Goal: Task Accomplishment & Management: Complete application form

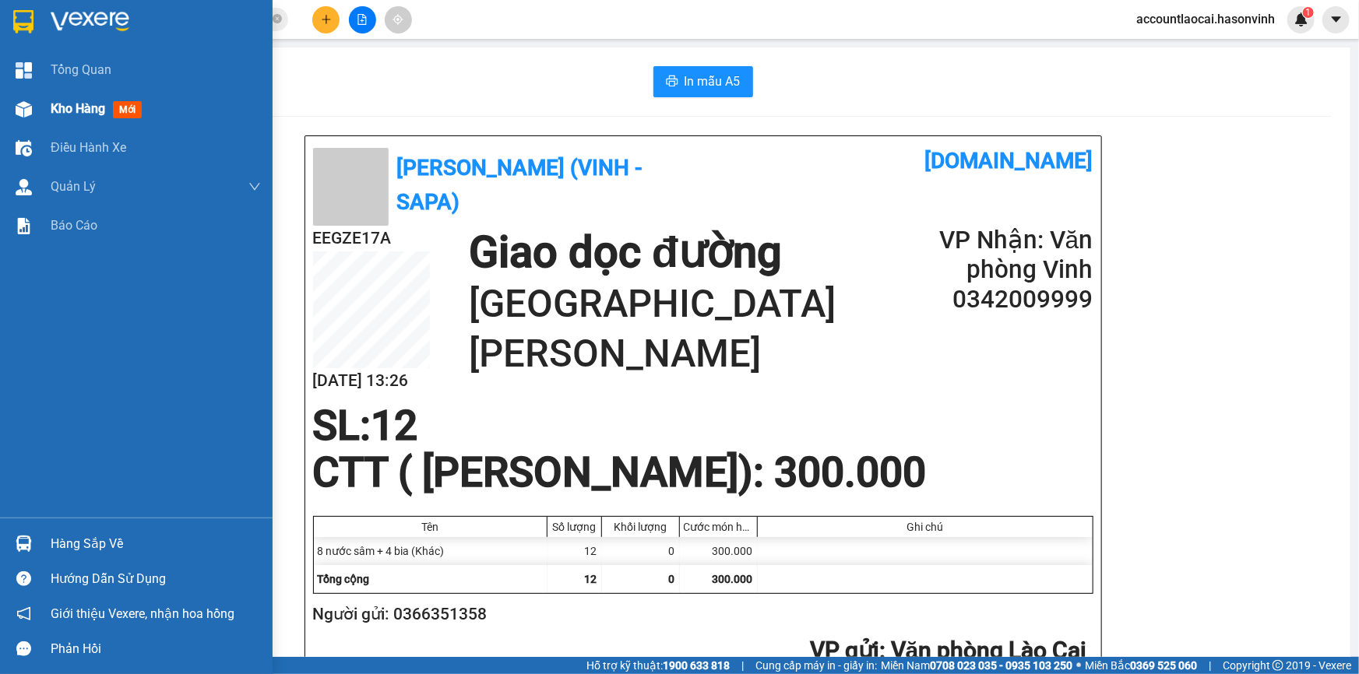
click at [42, 110] on div "Kho hàng mới" at bounding box center [136, 109] width 273 height 39
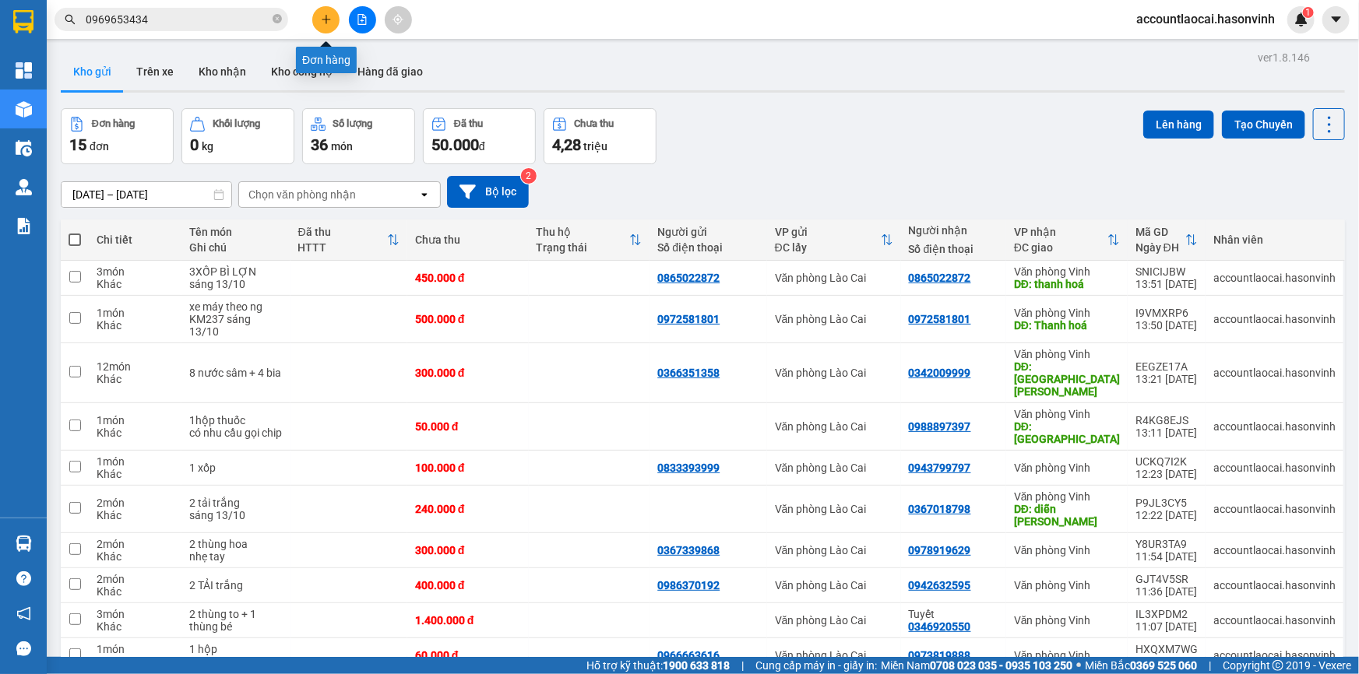
click at [326, 22] on icon "plus" at bounding box center [325, 19] width 1 height 9
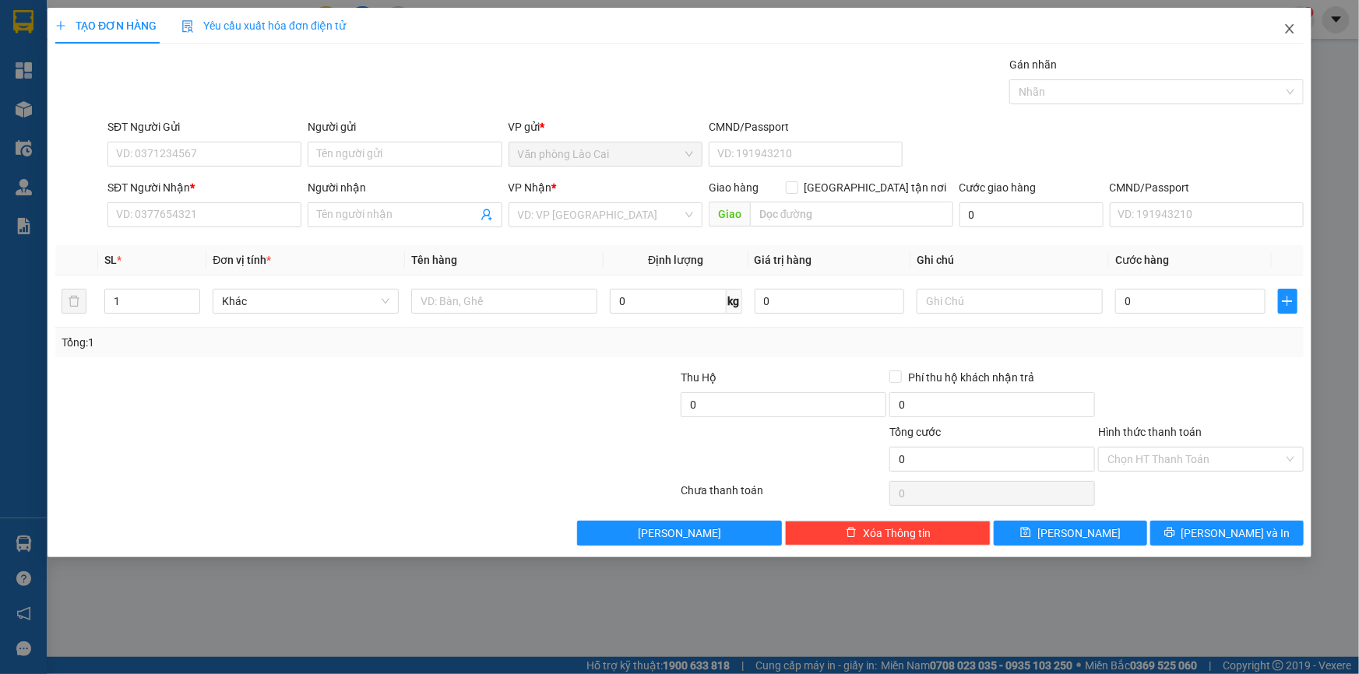
click at [1293, 26] on icon "close" at bounding box center [1289, 29] width 12 height 12
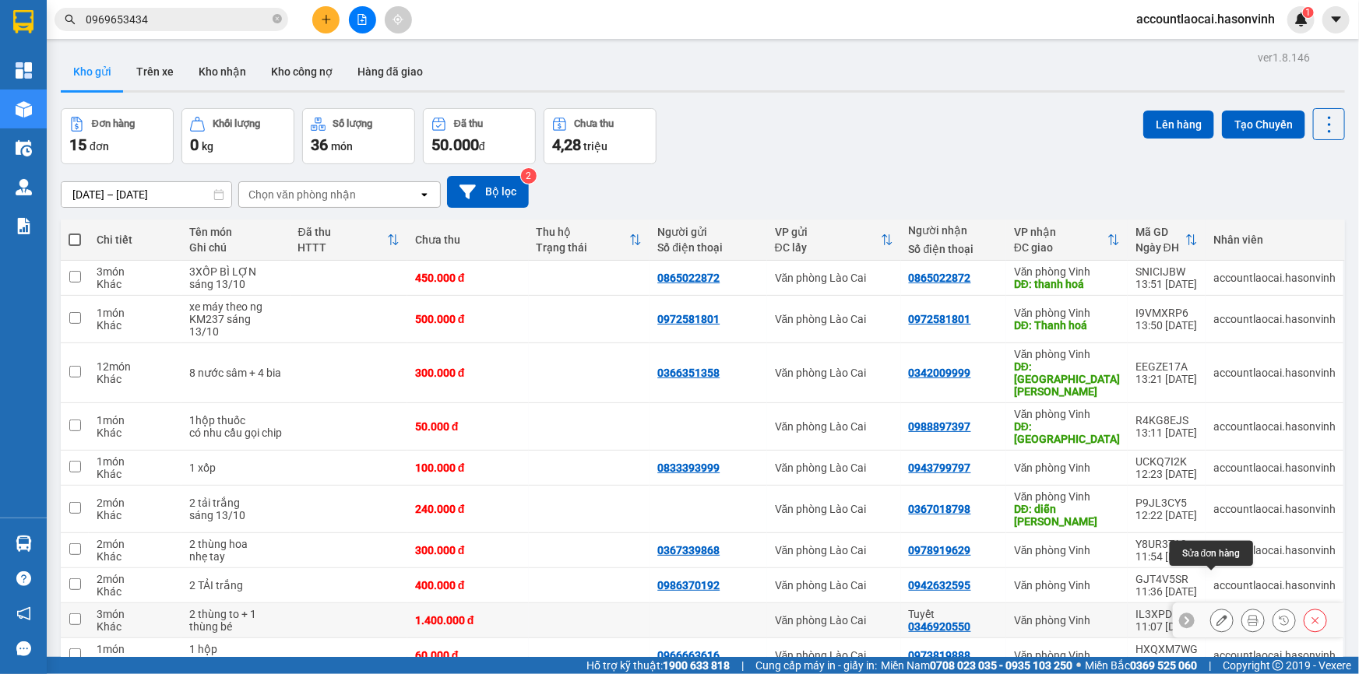
click at [1216, 615] on icon at bounding box center [1221, 620] width 11 height 11
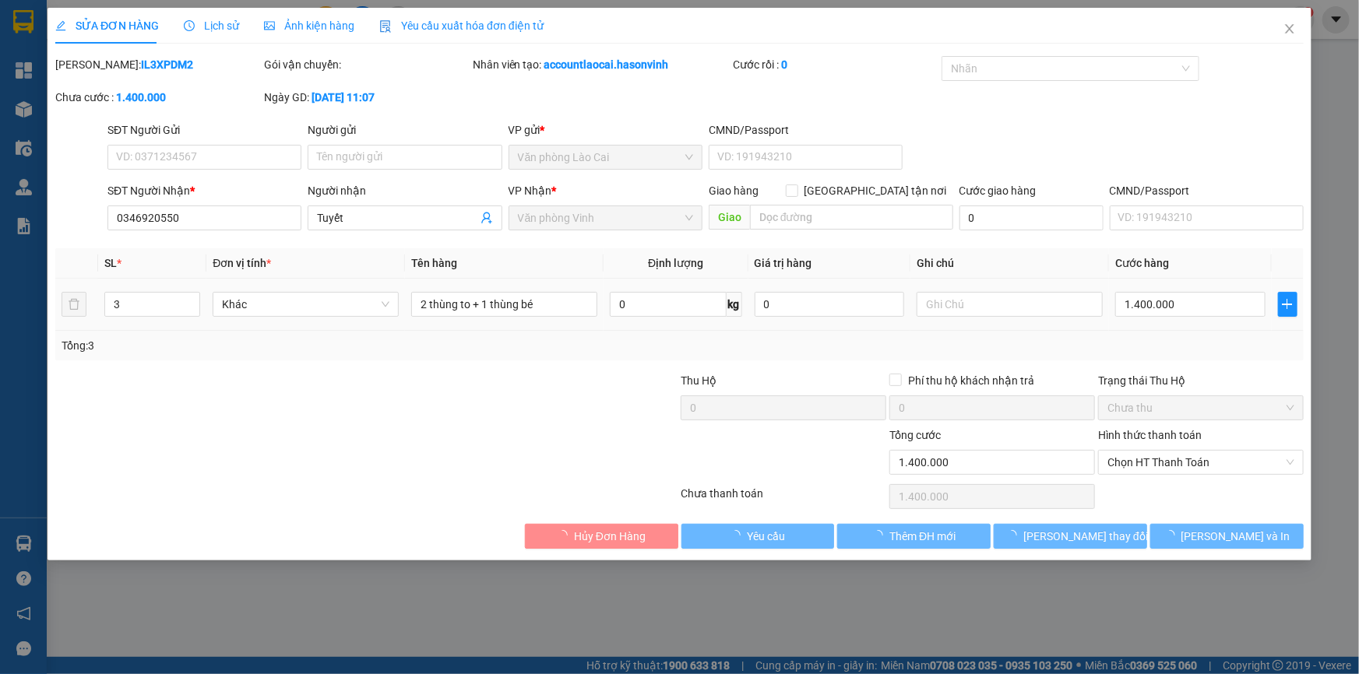
type input "0346920550"
type input "Tuyết"
type input "0"
type input "1.400.000"
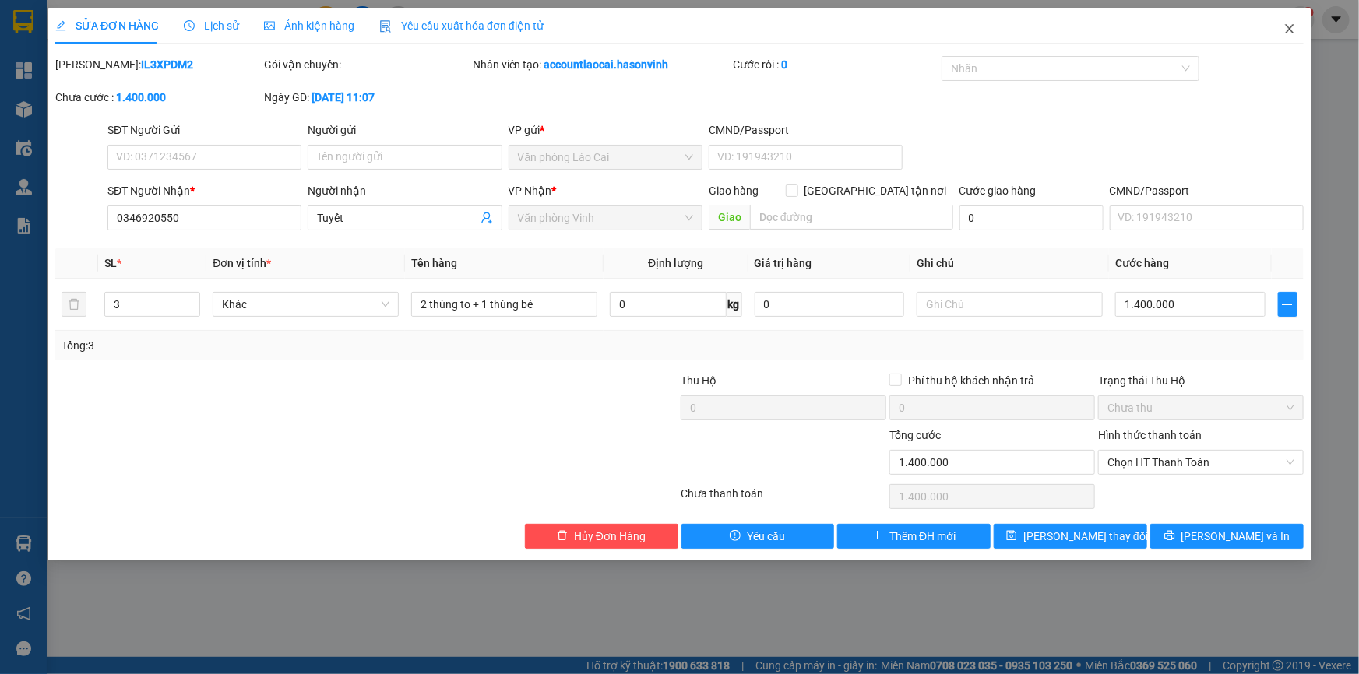
click at [1291, 33] on icon "close" at bounding box center [1289, 29] width 12 height 12
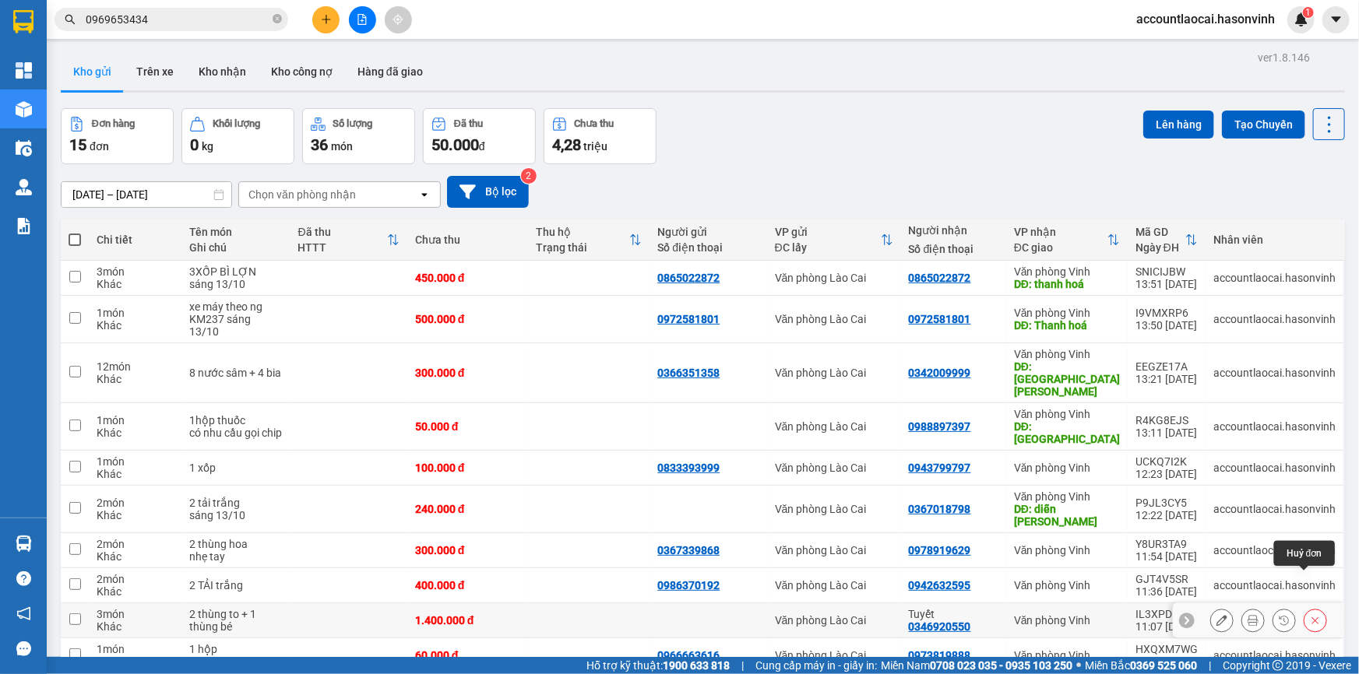
click at [1310, 615] on icon at bounding box center [1315, 620] width 11 height 11
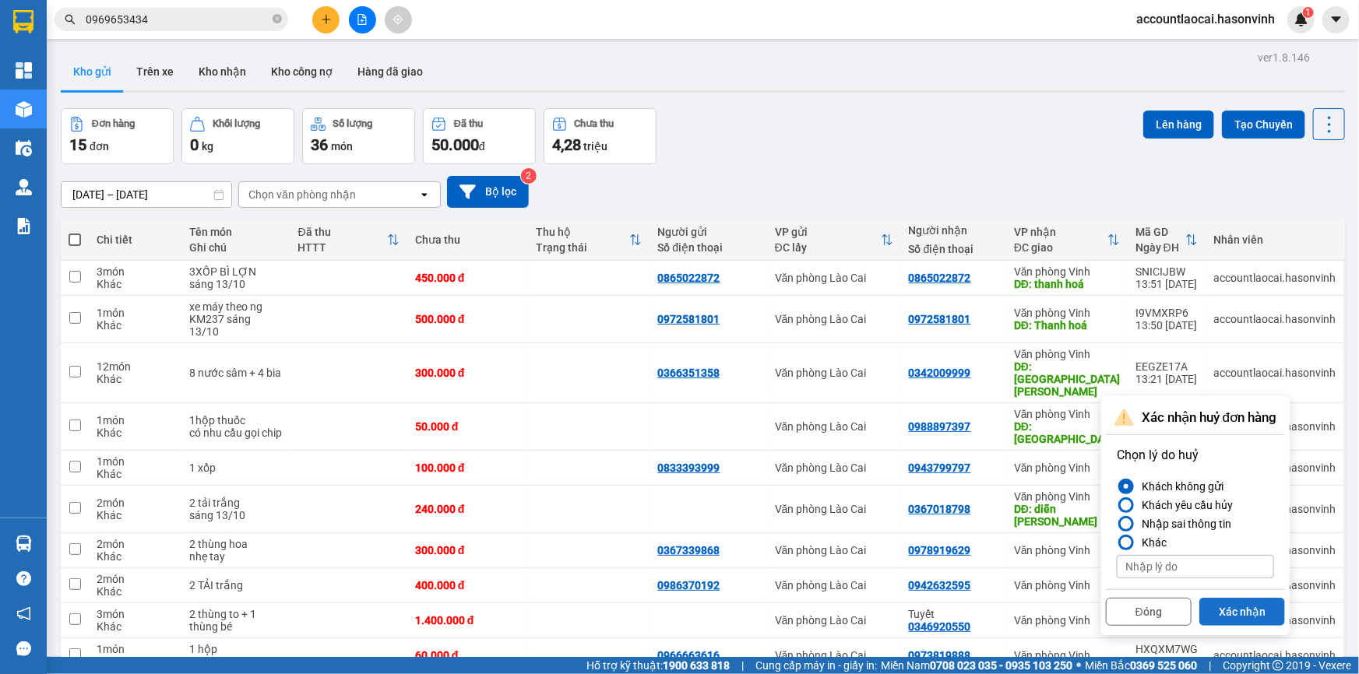
click at [1261, 607] on button "Xác nhận" at bounding box center [1242, 612] width 86 height 28
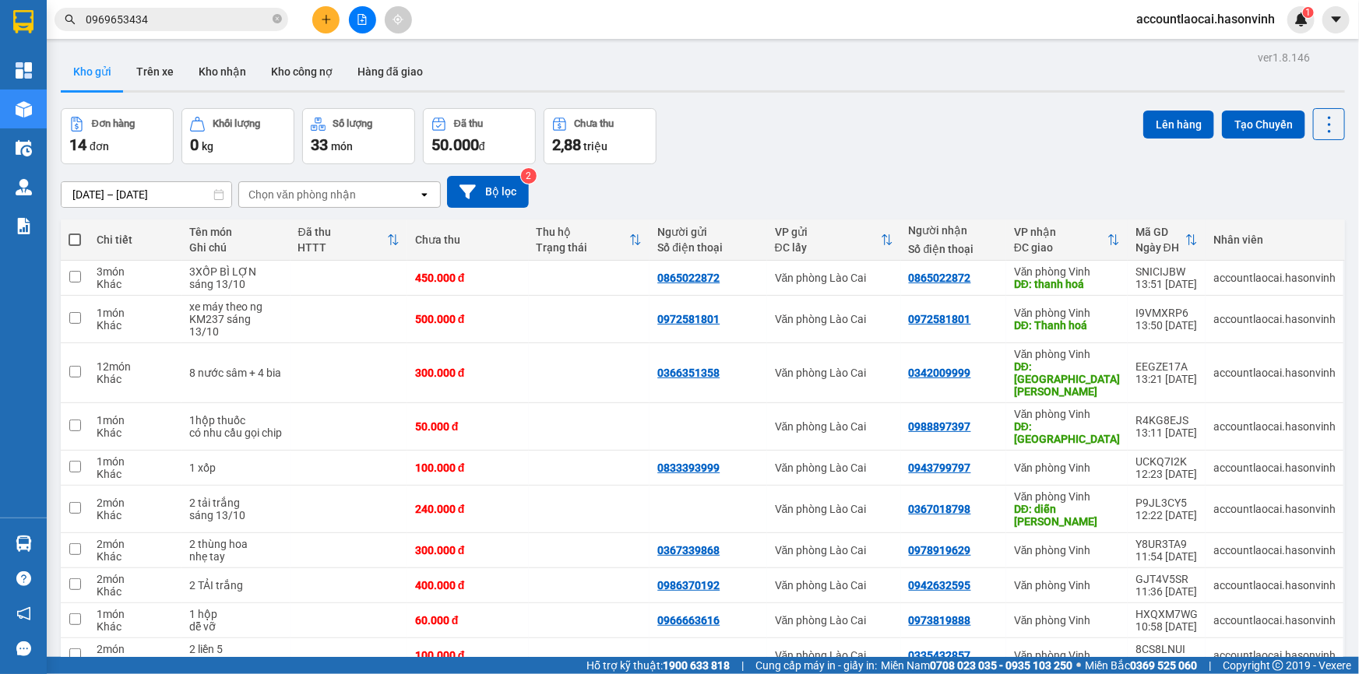
click at [334, 19] on button at bounding box center [325, 19] width 27 height 27
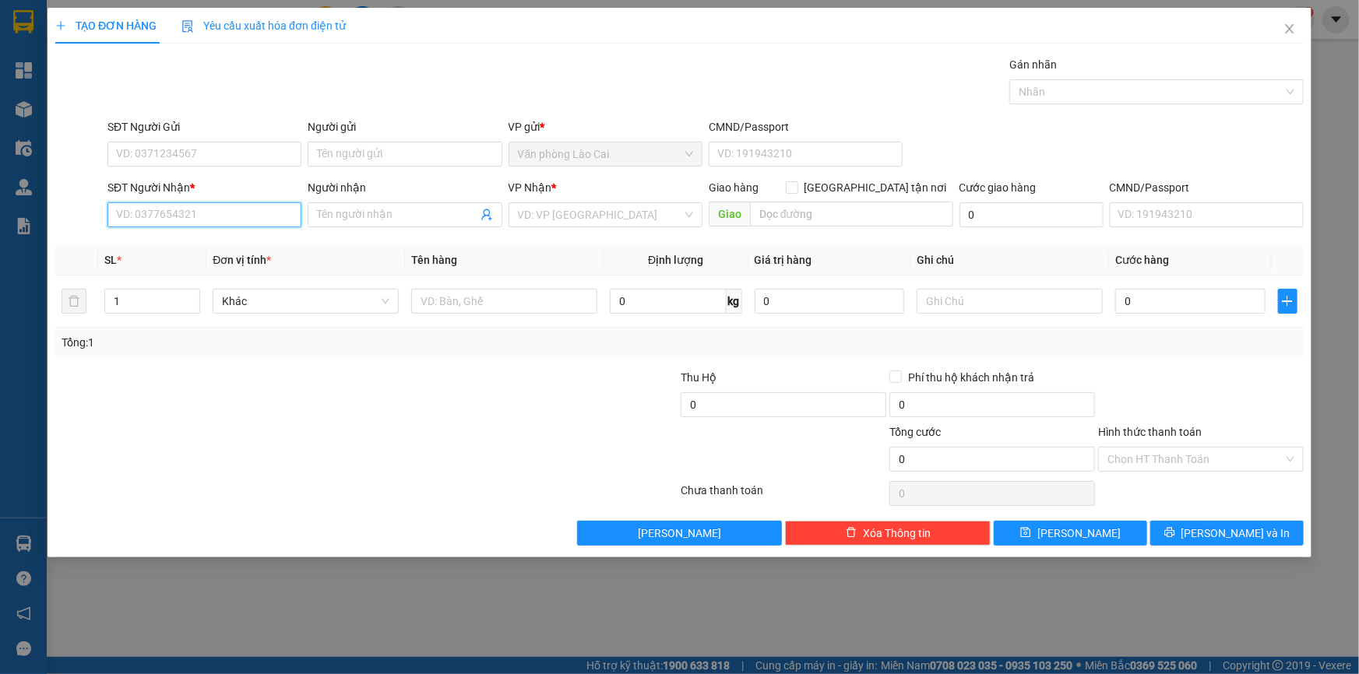
click at [264, 216] on input "SĐT Người Nhận *" at bounding box center [204, 214] width 194 height 25
click at [210, 212] on input "050" at bounding box center [204, 214] width 194 height 25
click at [174, 213] on input "050" at bounding box center [204, 214] width 194 height 25
click at [173, 243] on div "0976327050" at bounding box center [204, 245] width 175 height 17
type input "0976327050"
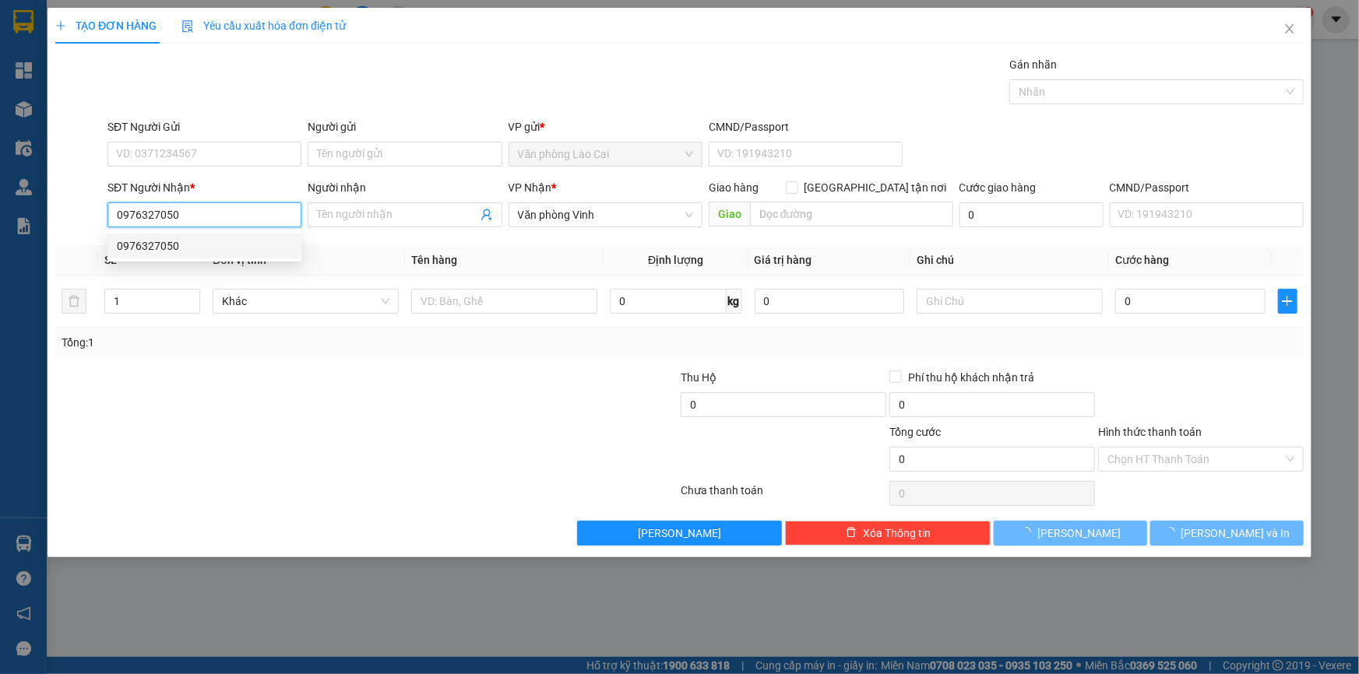
type input "280.000"
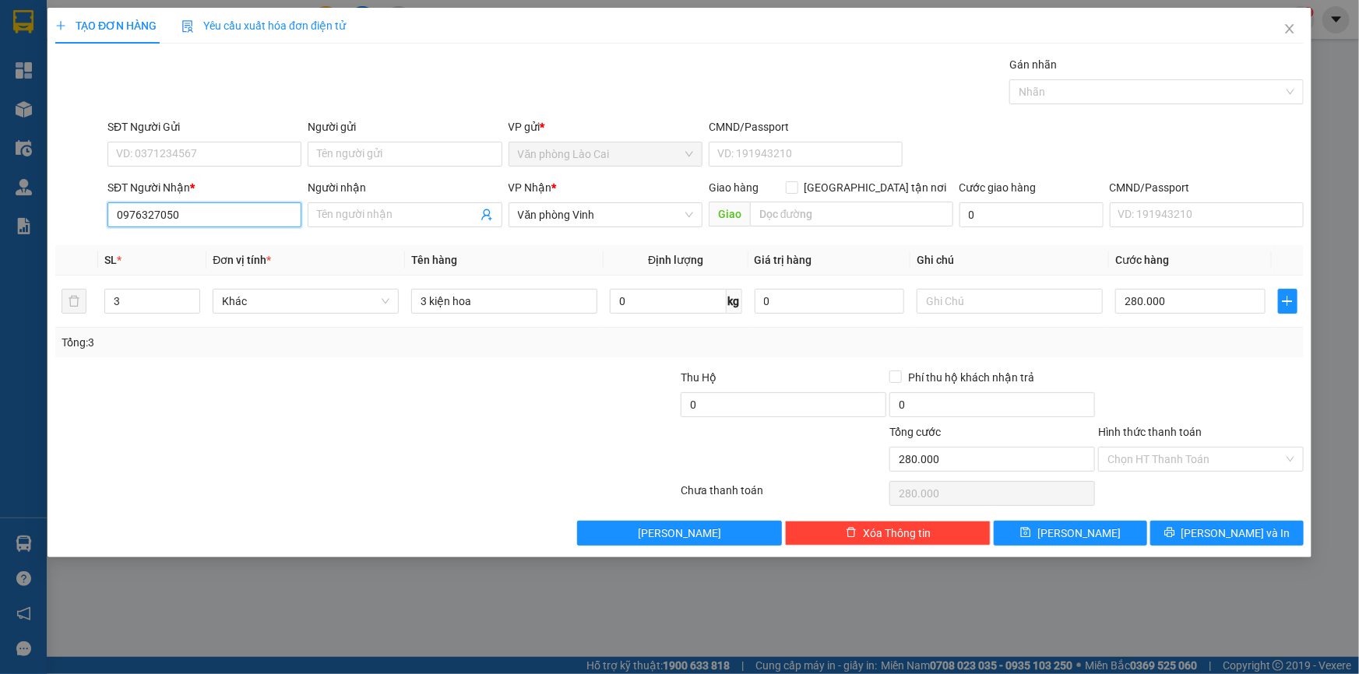
drag, startPoint x: 191, startPoint y: 210, endPoint x: 85, endPoint y: 226, distance: 107.0
click at [85, 226] on div "SĐT Người Nhận * 0976327050 0976327050 Người nhận Tên người nhận VP Nhận * Văn …" at bounding box center [679, 206] width 1251 height 55
click at [251, 213] on input "0976327050" at bounding box center [204, 214] width 194 height 25
drag, startPoint x: 251, startPoint y: 213, endPoint x: 39, endPoint y: 216, distance: 211.8
click at [39, 216] on div "TẠO ĐƠN HÀNG Yêu cầu xuất hóa đơn điện tử Transit Pickup Surcharge Ids Transit …" at bounding box center [679, 337] width 1359 height 674
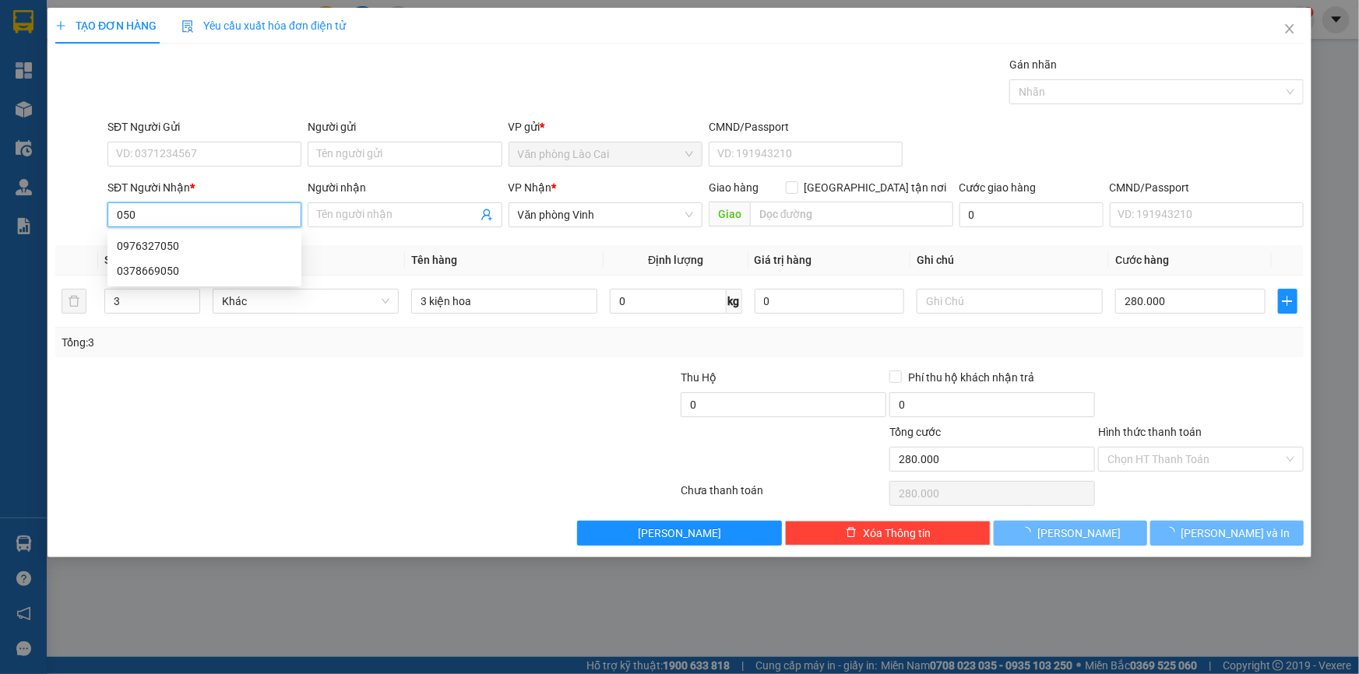
click at [142, 269] on div "0378669050" at bounding box center [204, 270] width 175 height 17
type input "0378669050"
type input "50.000"
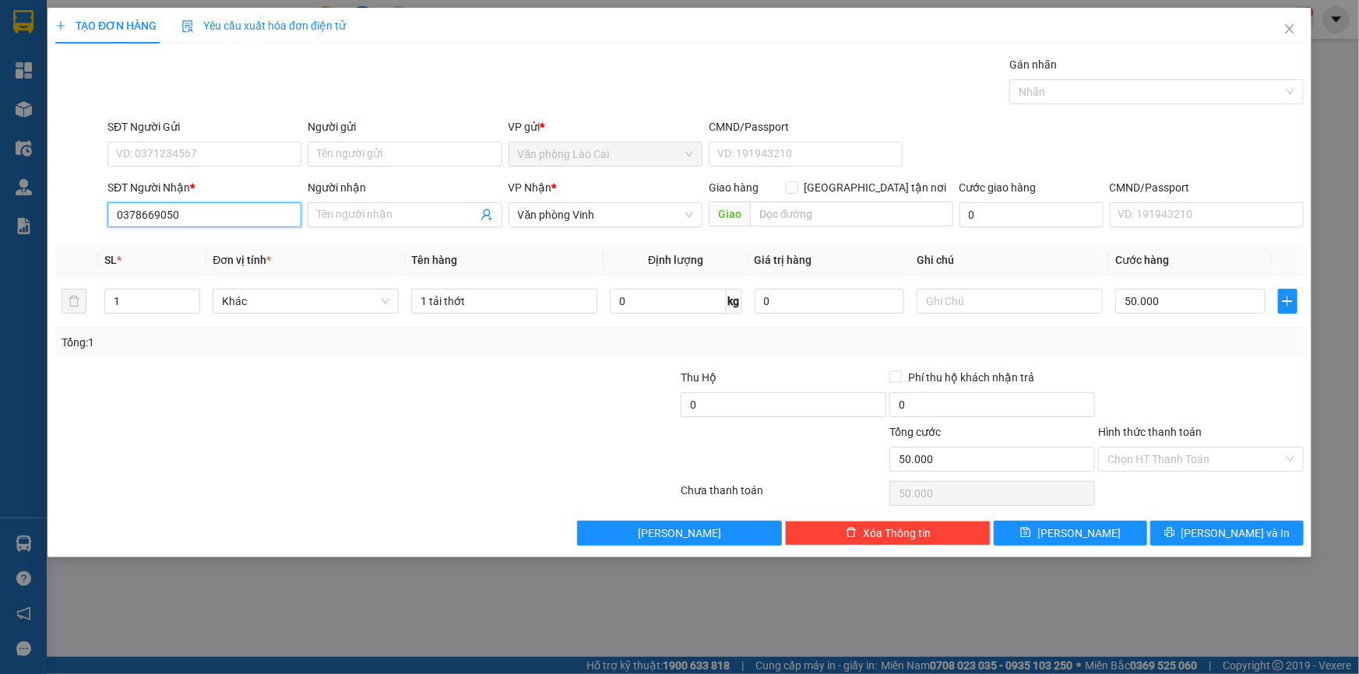
drag, startPoint x: 186, startPoint y: 218, endPoint x: 0, endPoint y: 226, distance: 186.3
click at [0, 226] on div "TẠO ĐƠN HÀNG Yêu cầu xuất hóa đơn điện tử Transit Pickup Surcharge Ids Transit …" at bounding box center [679, 337] width 1359 height 674
click at [171, 241] on div "0976327050" at bounding box center [204, 245] width 175 height 17
type input "0976327050"
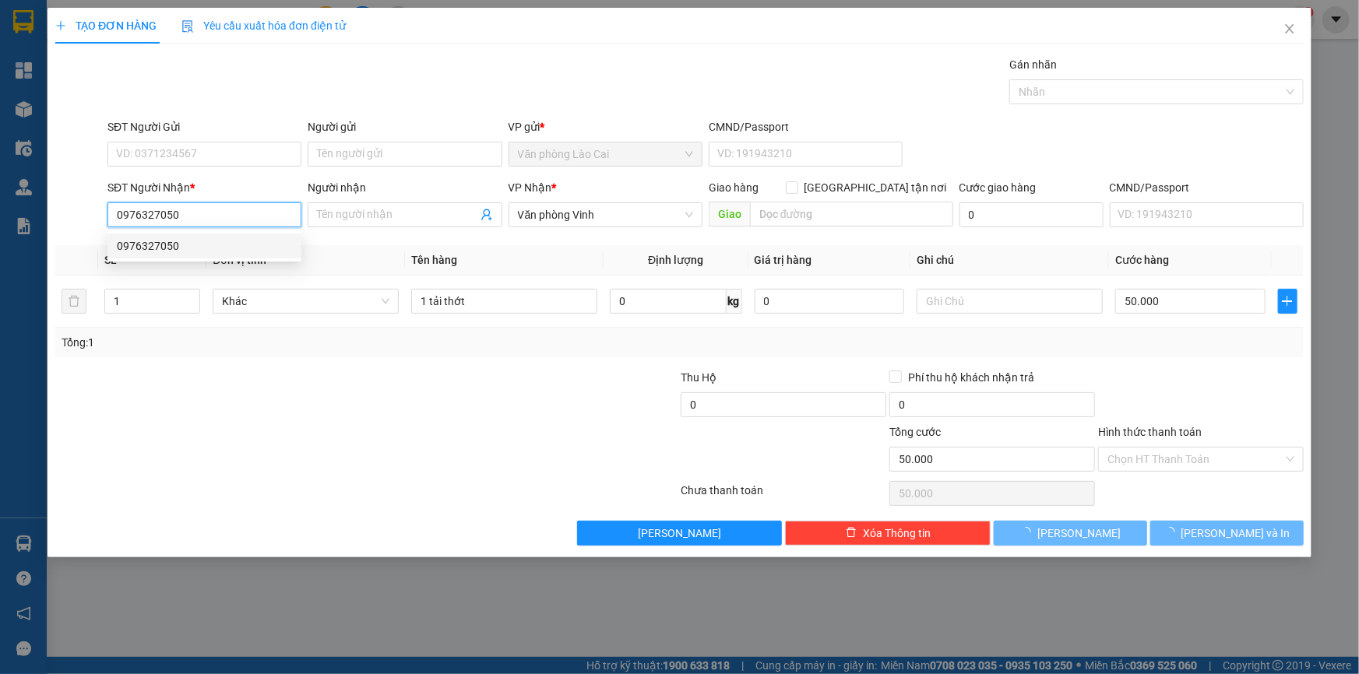
type input "280.000"
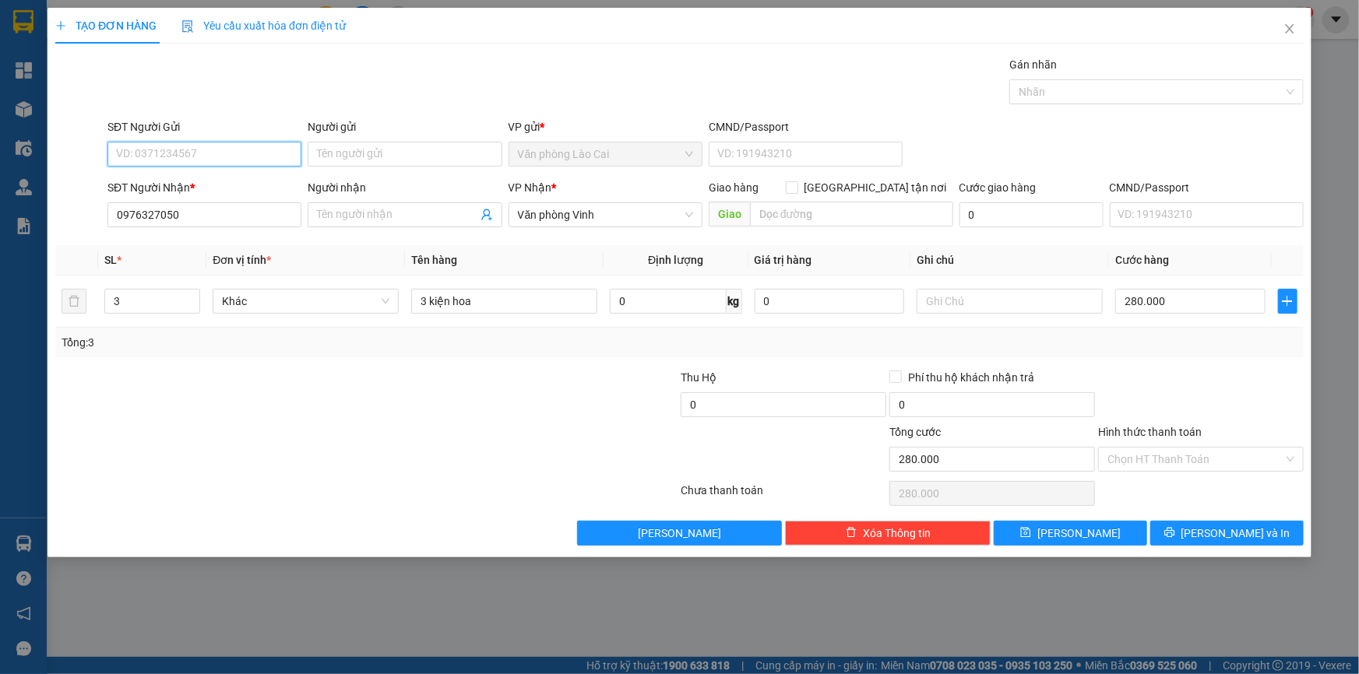
click at [255, 150] on input "SĐT Người Gửi" at bounding box center [204, 154] width 194 height 25
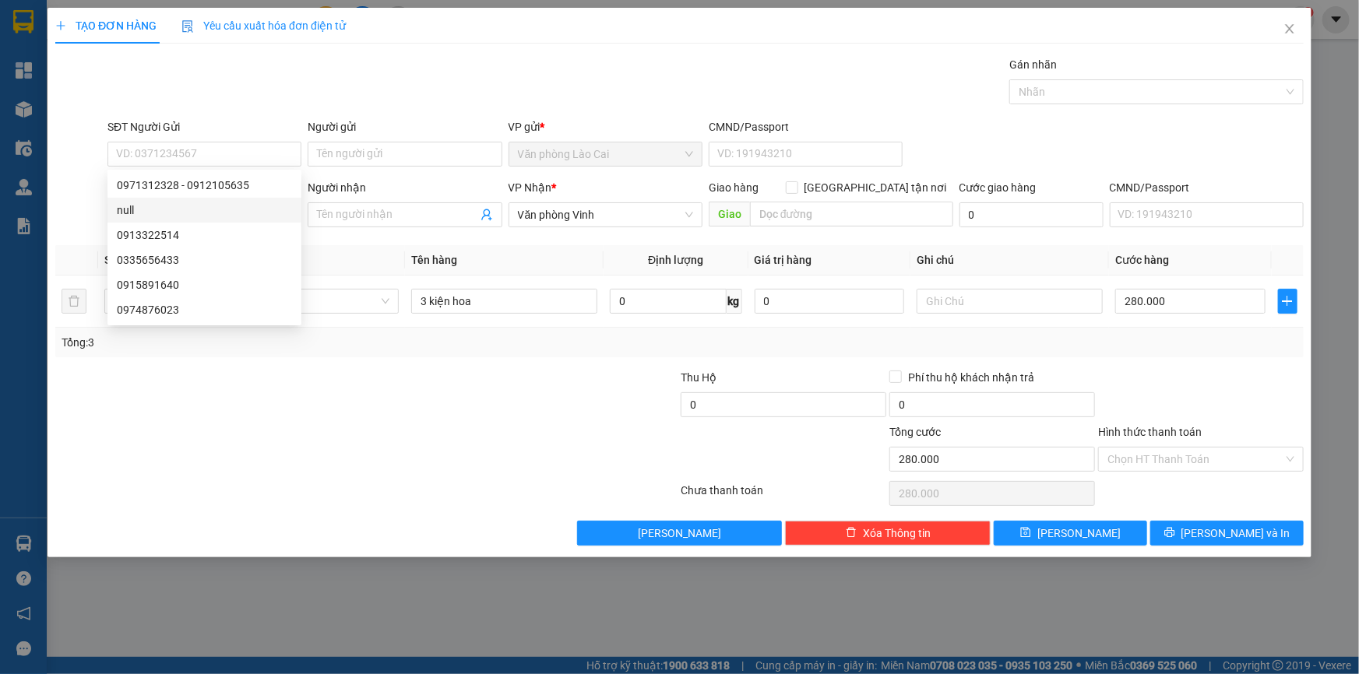
click at [342, 412] on div at bounding box center [262, 396] width 417 height 55
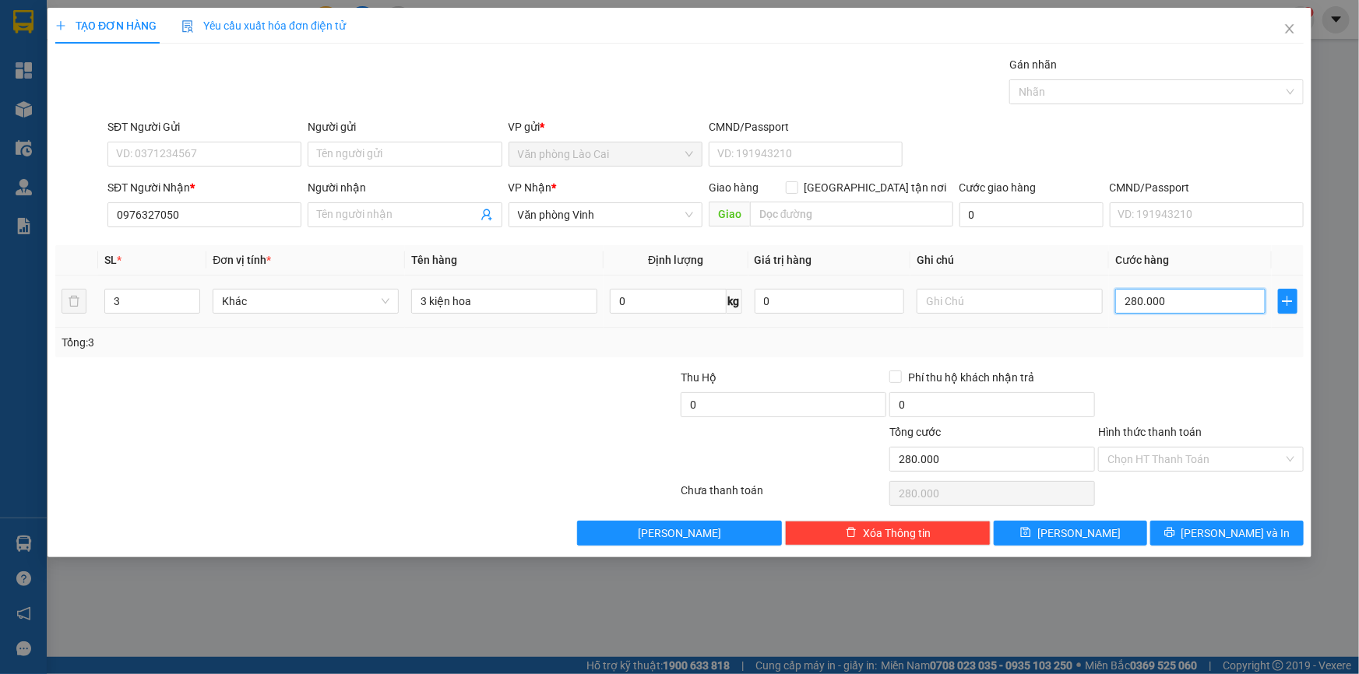
click at [1193, 305] on input "280.000" at bounding box center [1190, 301] width 150 height 25
type input "1"
type input "15"
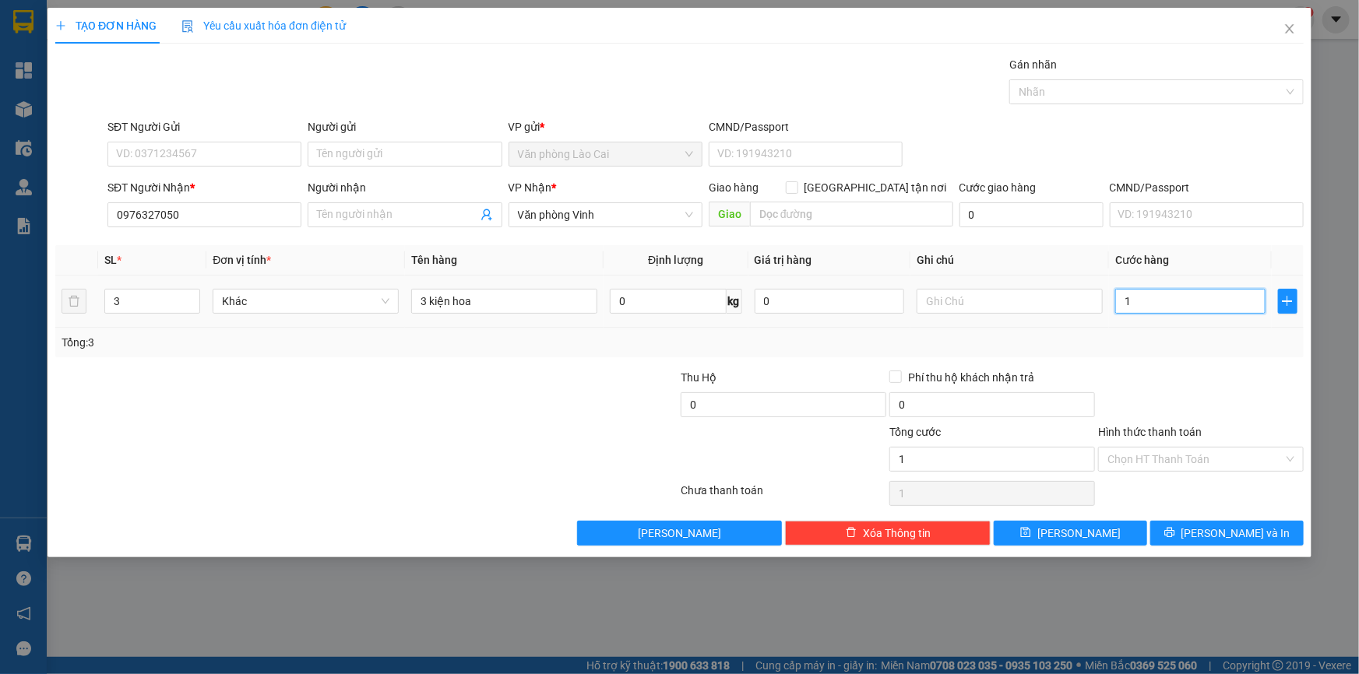
type input "15"
type input "150"
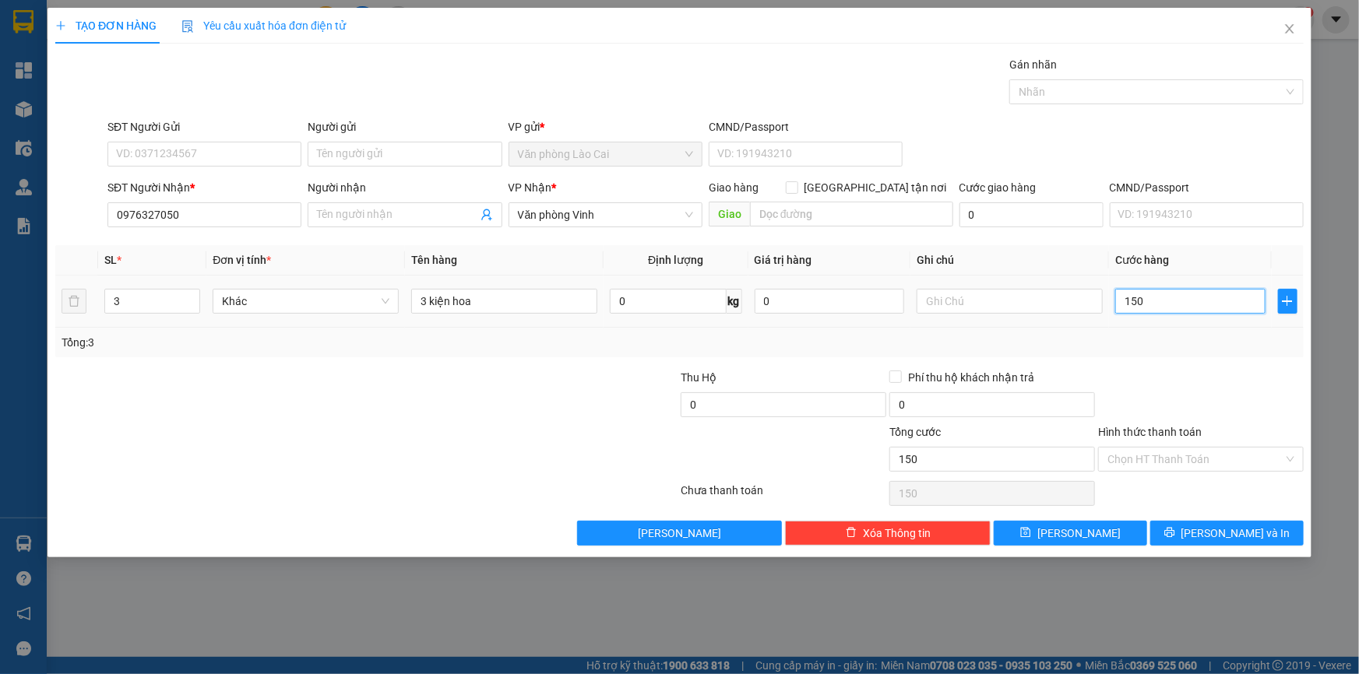
type input "1.500"
type input "1.500.000"
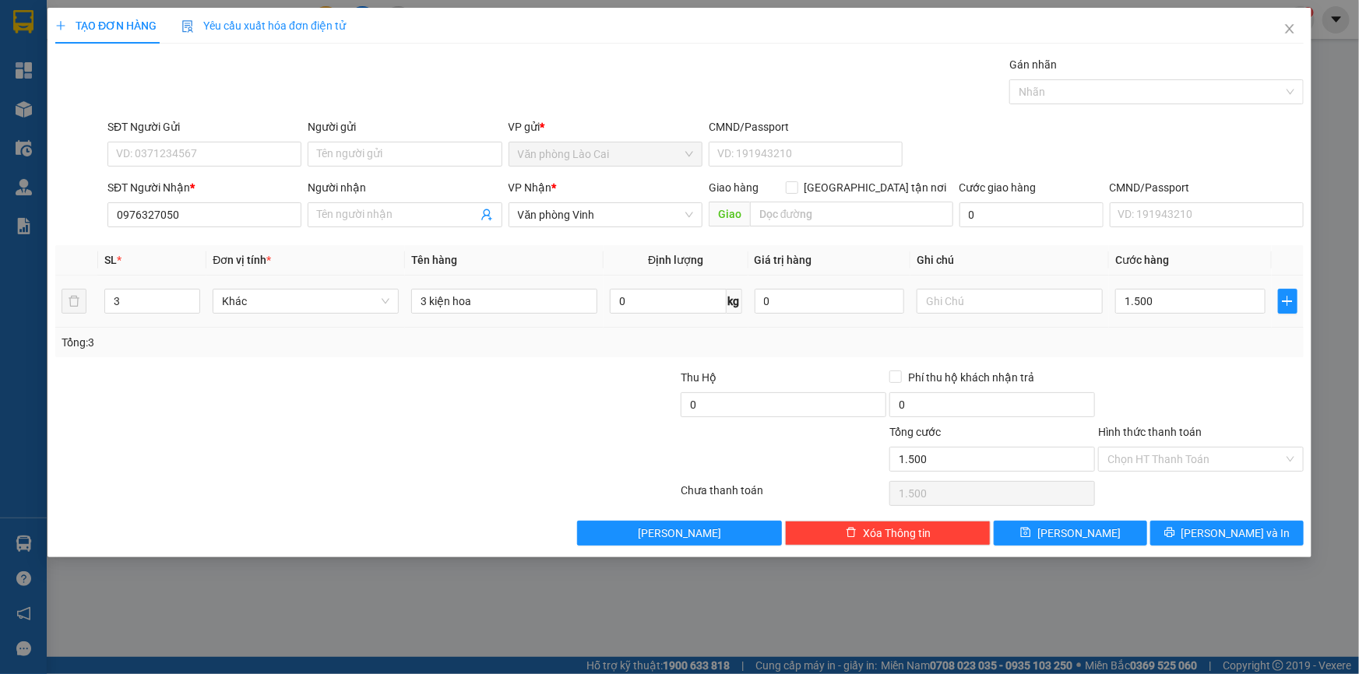
type input "1.500.000"
click at [1184, 347] on div "Tổng: 3" at bounding box center [680, 342] width 1236 height 17
click at [1118, 534] on button "[PERSON_NAME]" at bounding box center [1070, 533] width 153 height 25
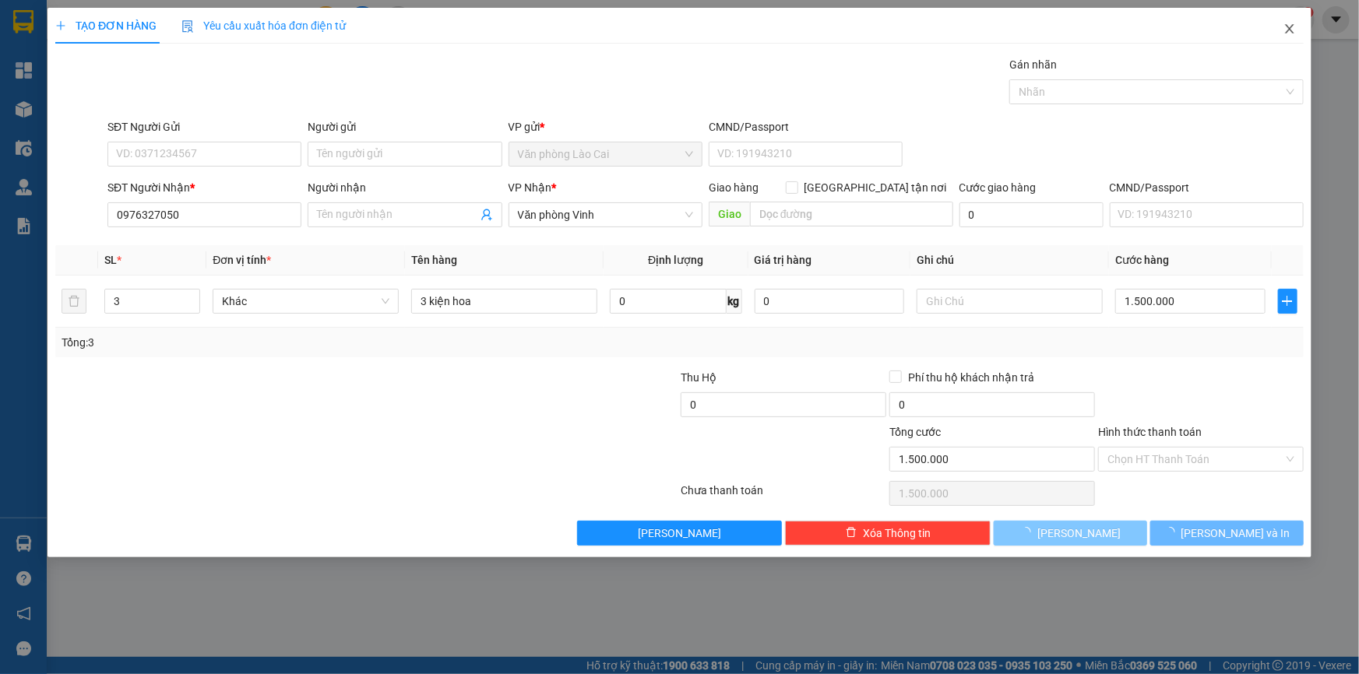
type input "0"
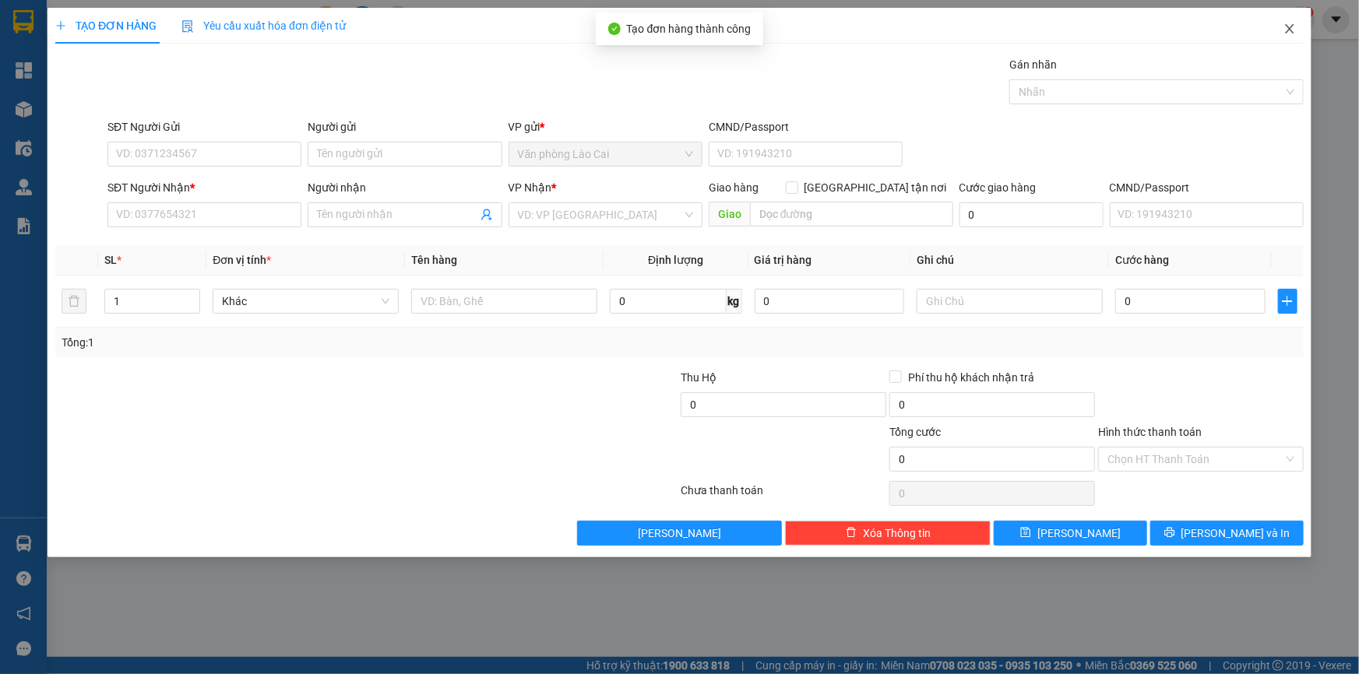
click at [1289, 26] on icon "close" at bounding box center [1289, 29] width 12 height 12
